Goal: Ask a question

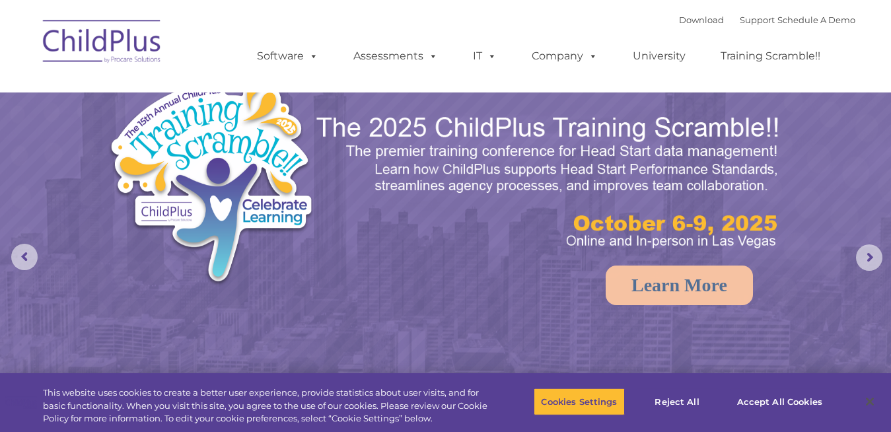
select select "MEDIUM"
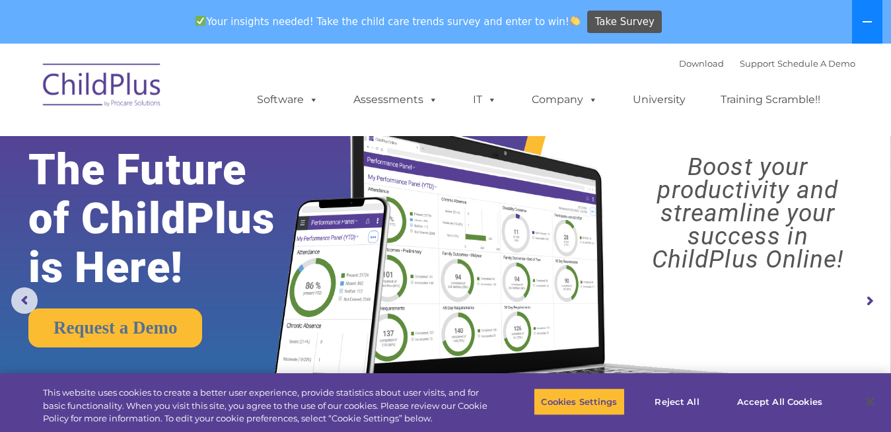
click at [869, 18] on icon at bounding box center [867, 22] width 11 height 11
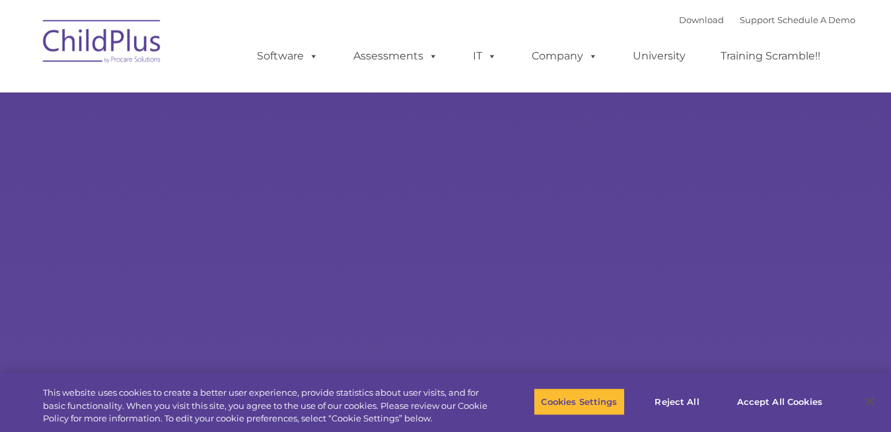
type input ""
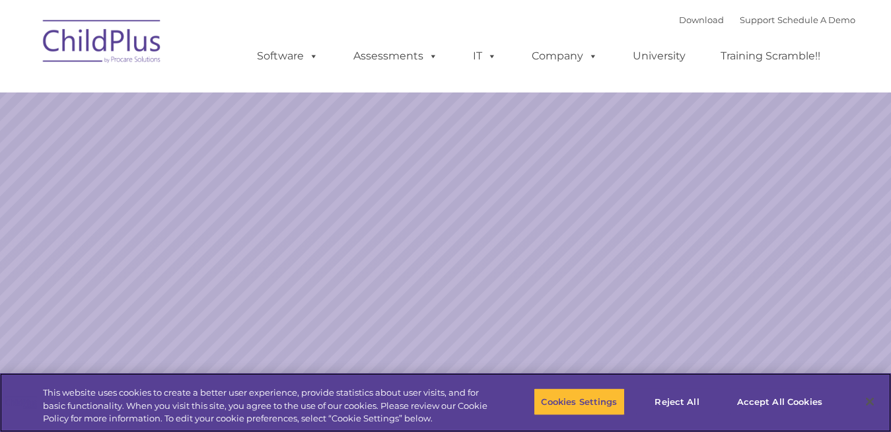
select select "MEDIUM"
